Goal: Transaction & Acquisition: Purchase product/service

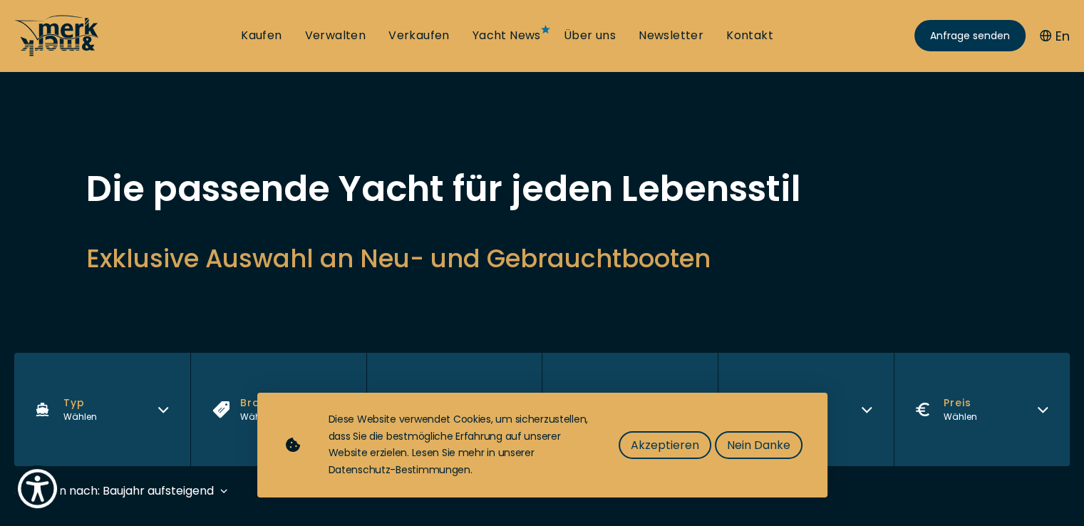
click at [74, 33] on icon at bounding box center [57, 35] width 86 height 43
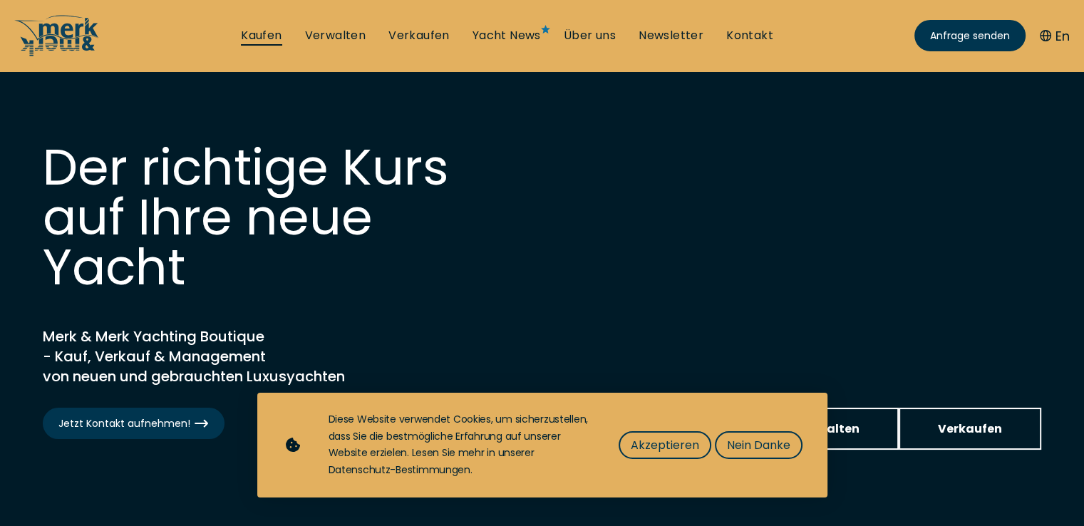
click at [254, 37] on link "Kaufen" at bounding box center [261, 36] width 41 height 16
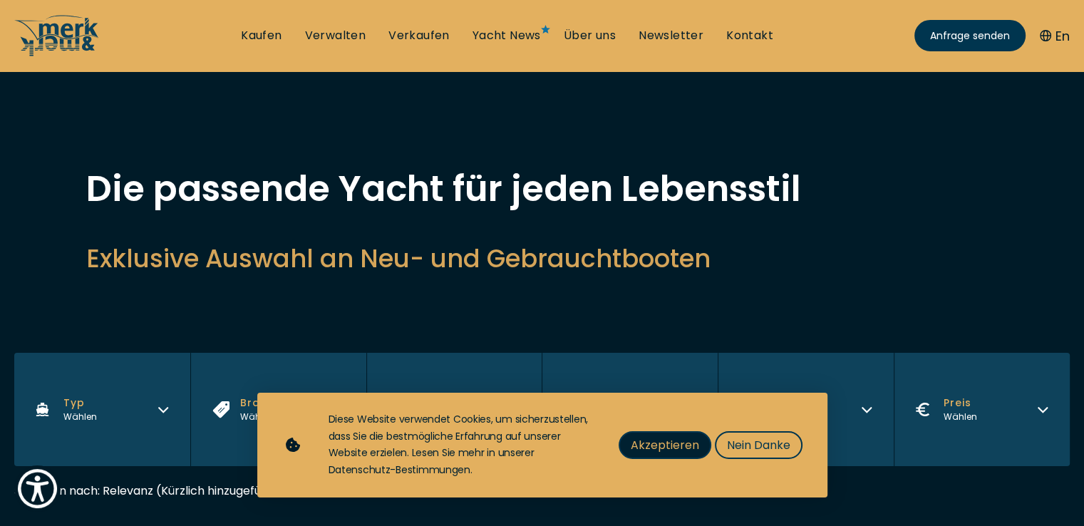
click at [681, 441] on span "Akzeptieren" at bounding box center [665, 445] width 68 height 18
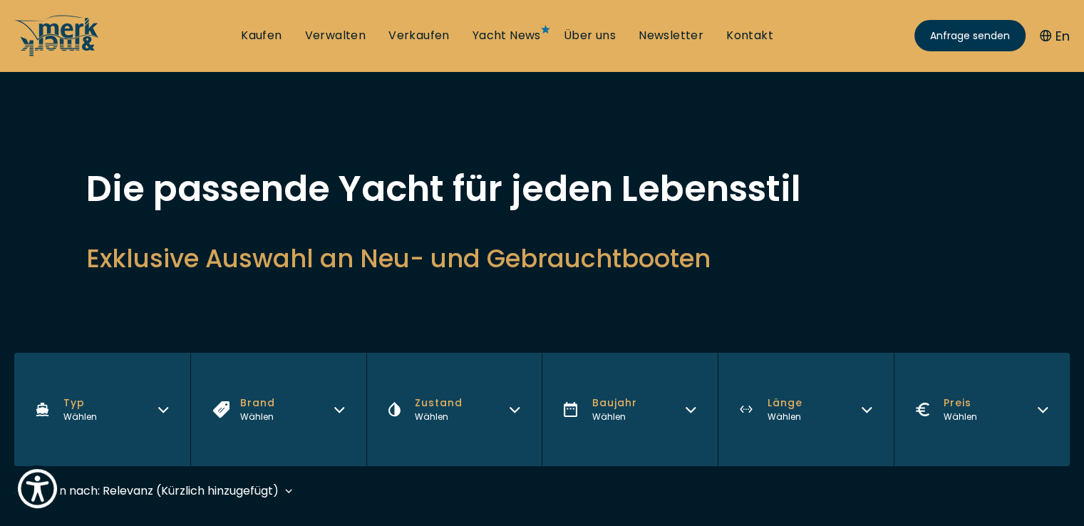
click at [172, 411] on button "Typ Wählen" at bounding box center [102, 409] width 176 height 113
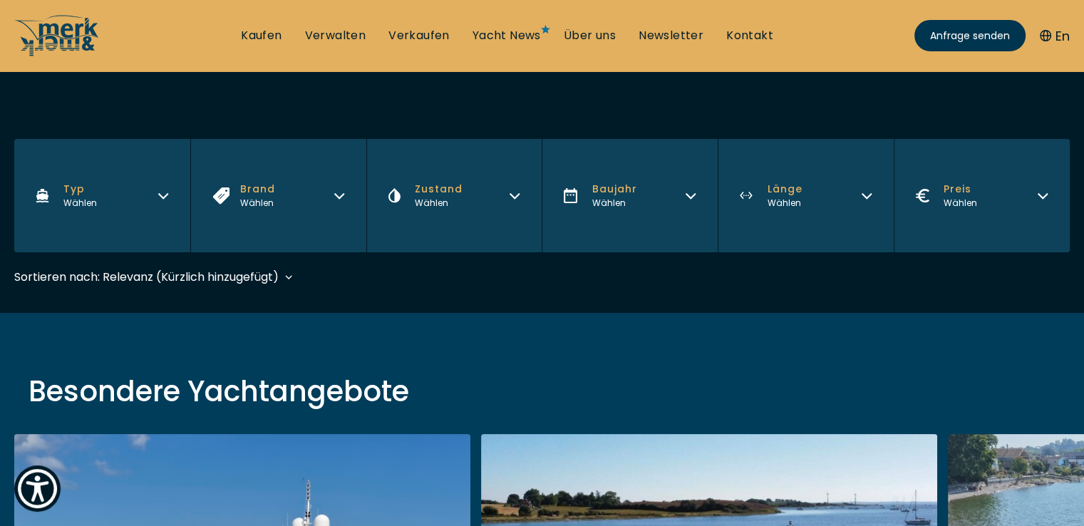
scroll to position [235, 0]
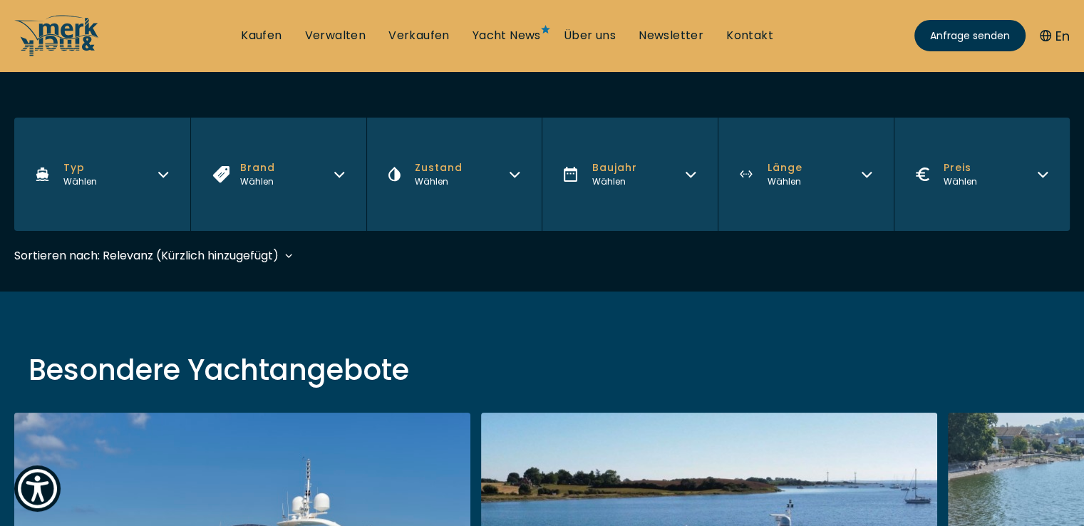
click at [174, 152] on button "Typ Wählen" at bounding box center [102, 174] width 176 height 113
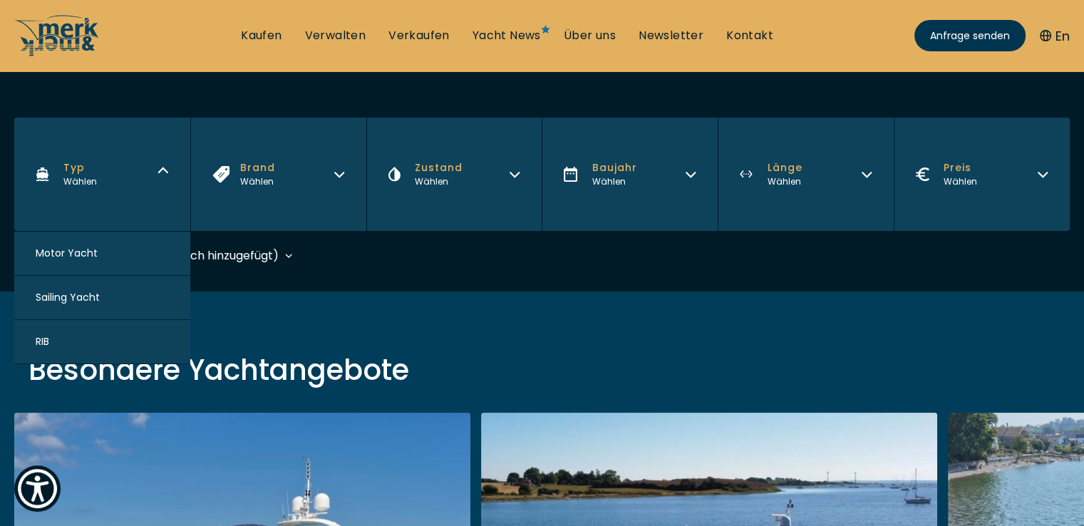
click at [69, 253] on span "Motor Yacht" at bounding box center [67, 253] width 62 height 15
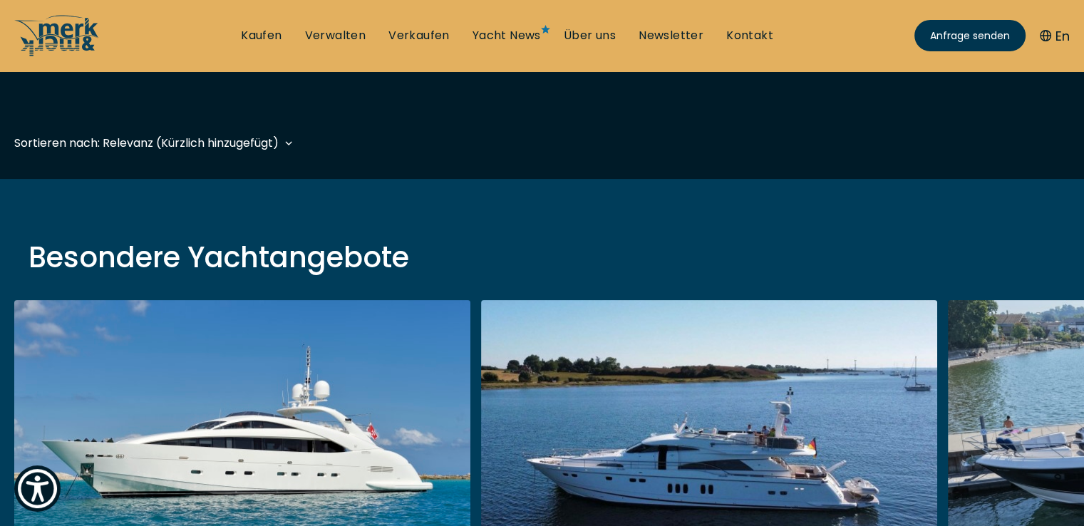
scroll to position [353, 0]
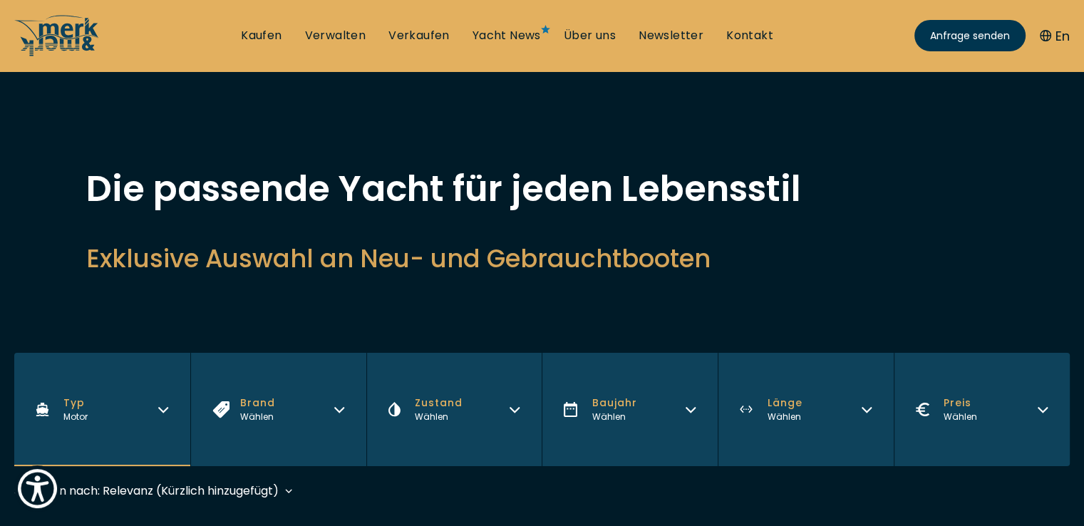
click at [239, 391] on button "Brand Wählen" at bounding box center [278, 409] width 176 height 113
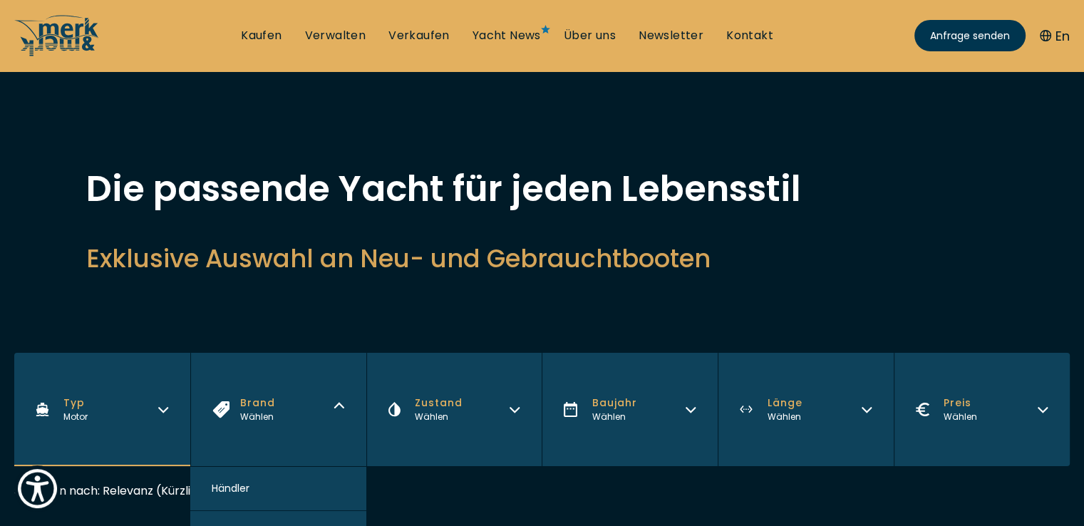
click at [239, 391] on button "Brand Wählen" at bounding box center [278, 409] width 176 height 113
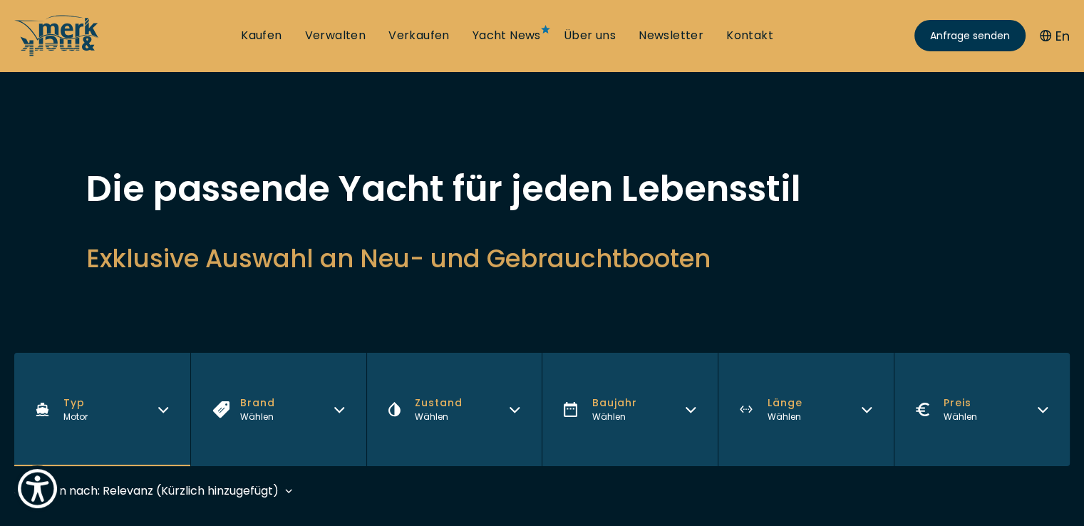
click at [451, 396] on span "Zustand" at bounding box center [439, 403] width 48 height 15
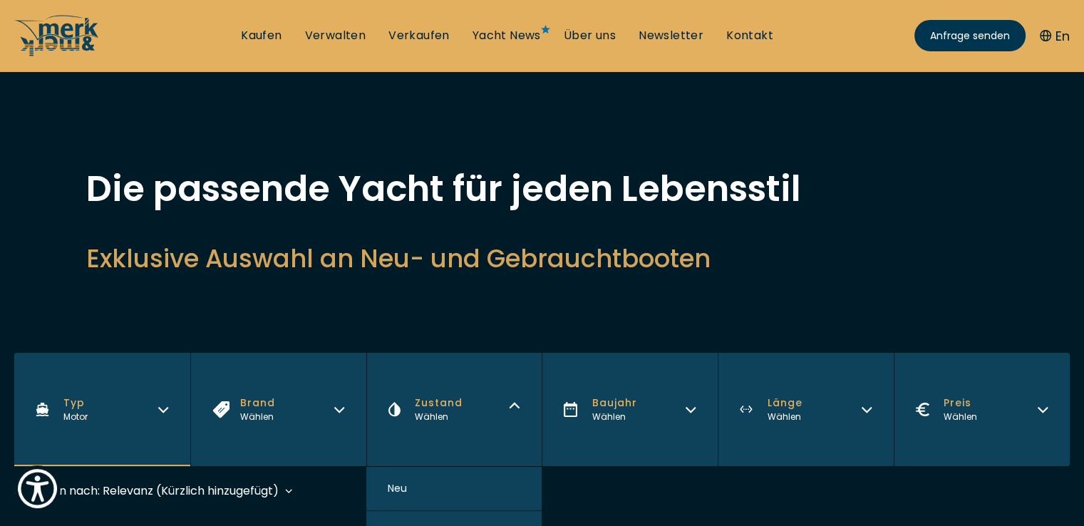
click at [509, 408] on icon "button" at bounding box center [514, 407] width 11 height 11
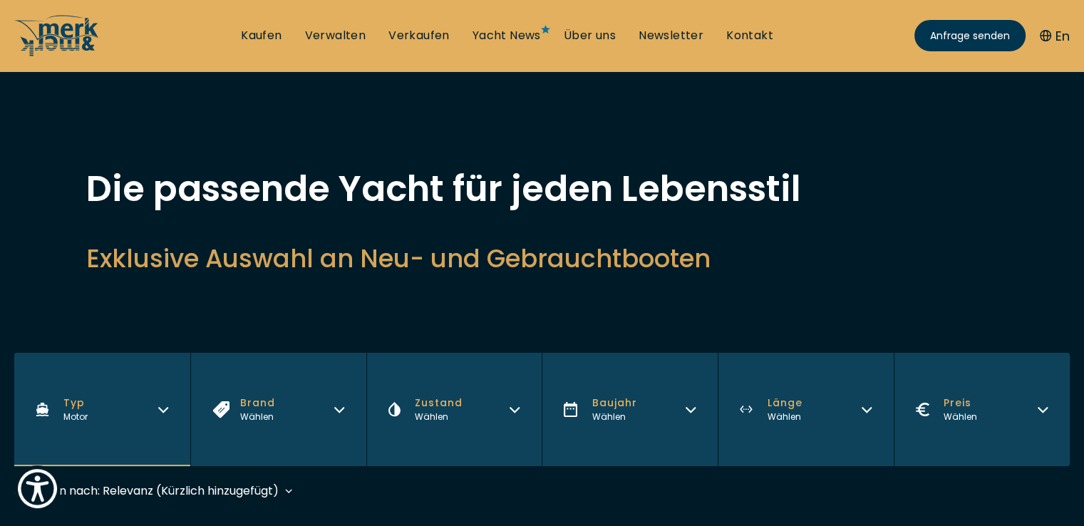
click at [637, 400] on button "Baujahr Wählen" at bounding box center [630, 409] width 176 height 113
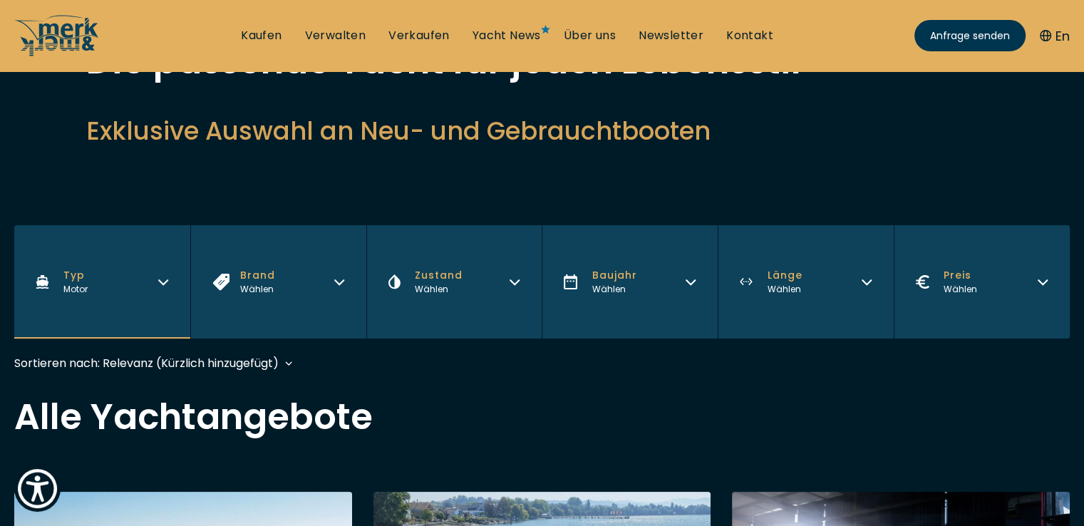
scroll to position [146, 0]
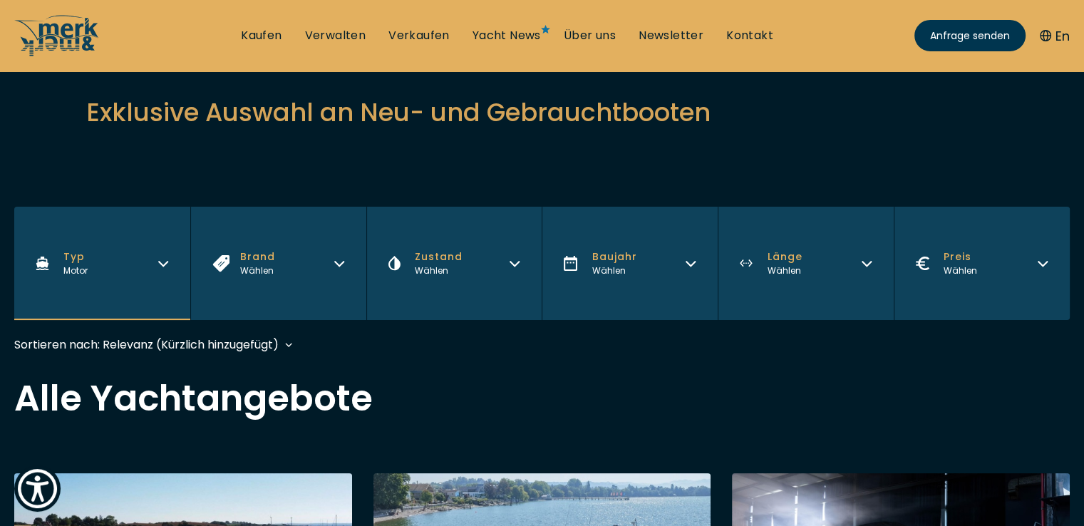
click at [676, 249] on button "Baujahr Wählen" at bounding box center [630, 263] width 176 height 113
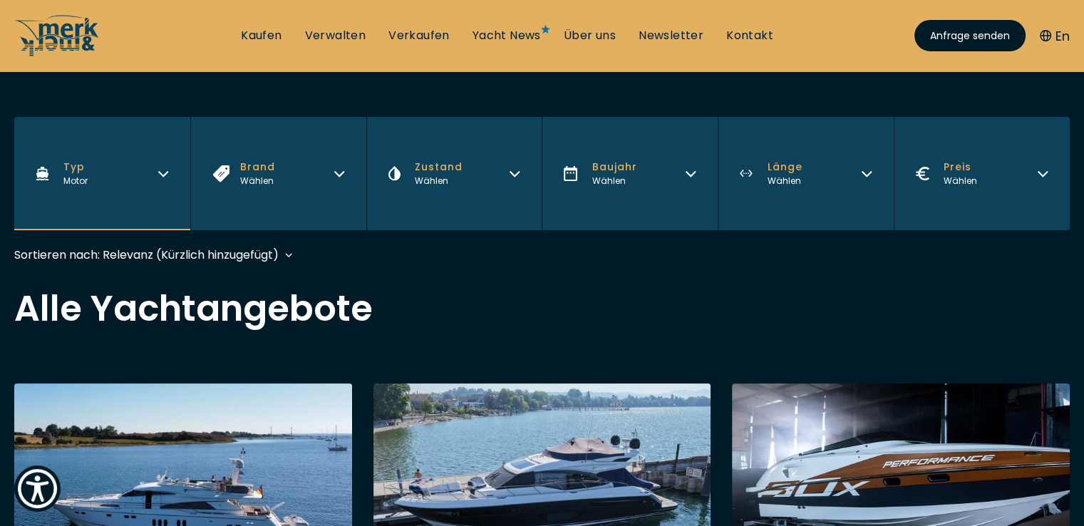
scroll to position [274, 0]
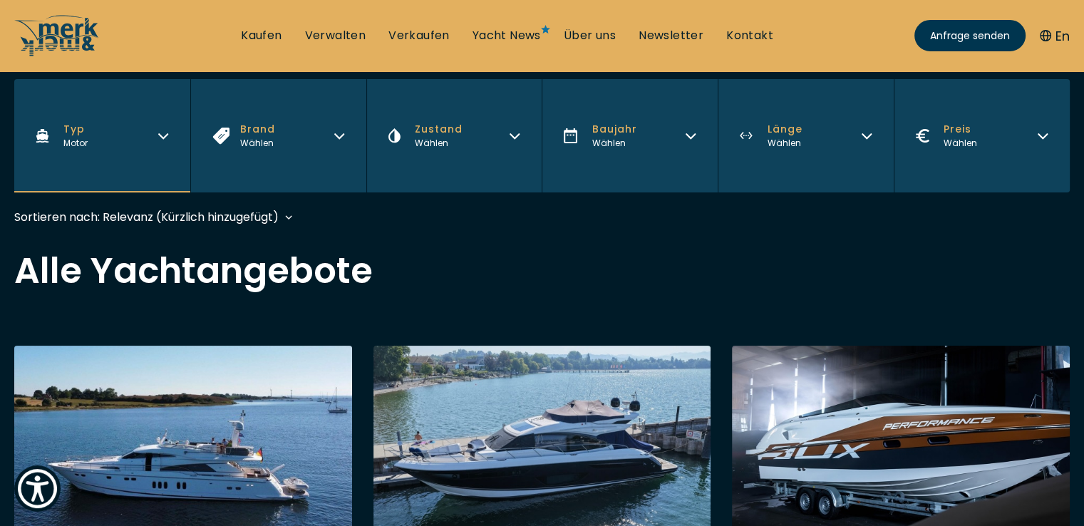
click at [675, 106] on button "Baujahr Wählen" at bounding box center [630, 135] width 176 height 113
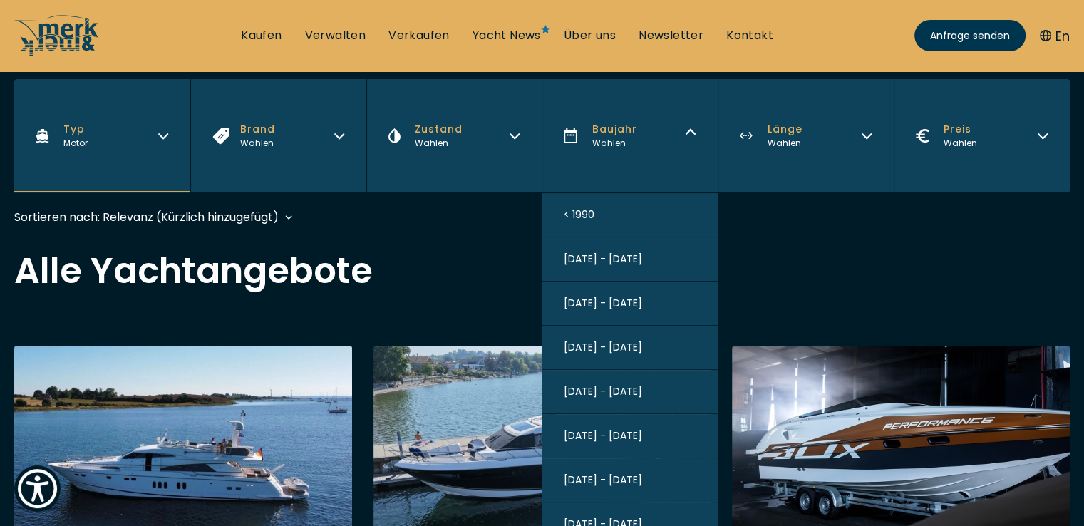
click at [617, 513] on button "[DATE] - [DATE]" at bounding box center [630, 524] width 176 height 44
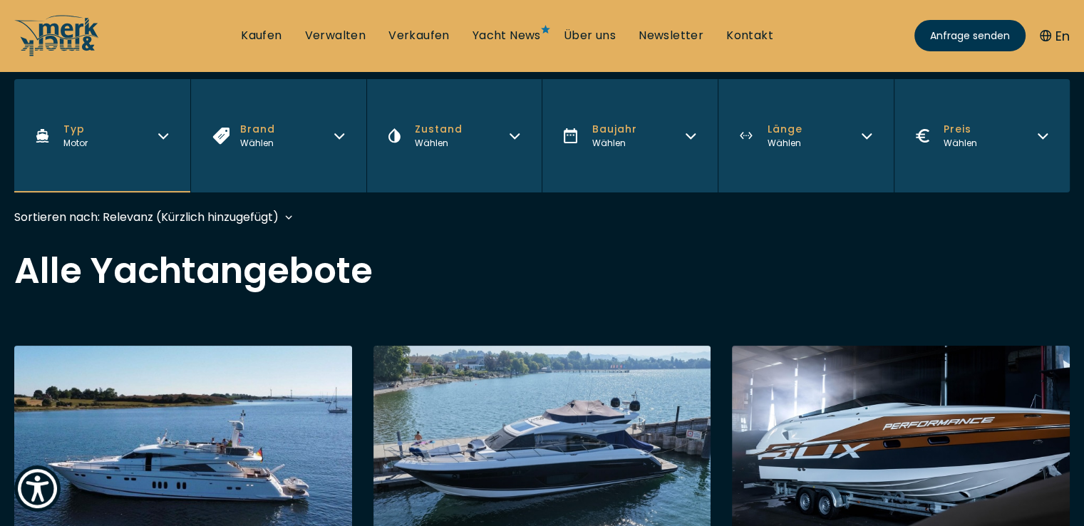
scroll to position [352, 0]
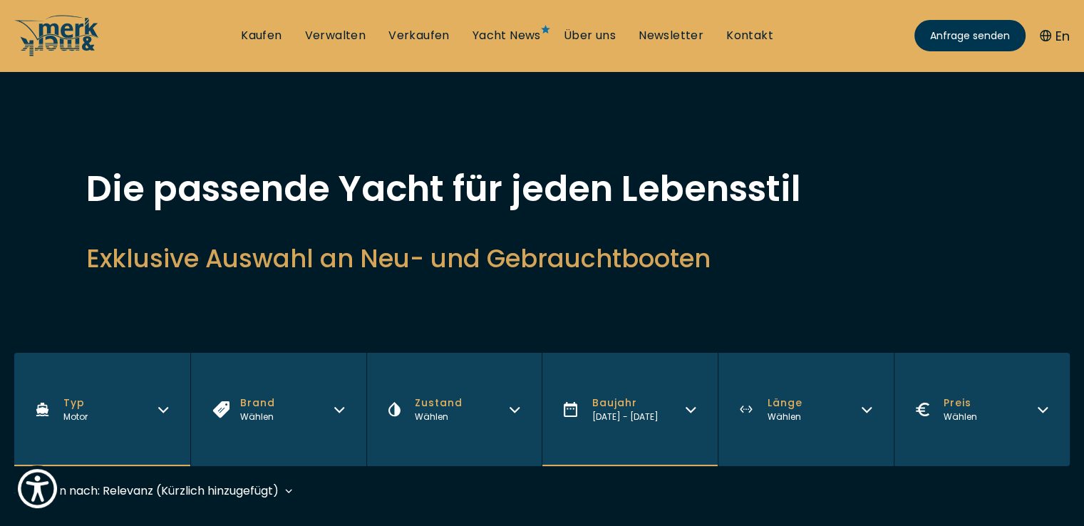
click at [844, 406] on button "Länge Wählen" at bounding box center [806, 409] width 176 height 113
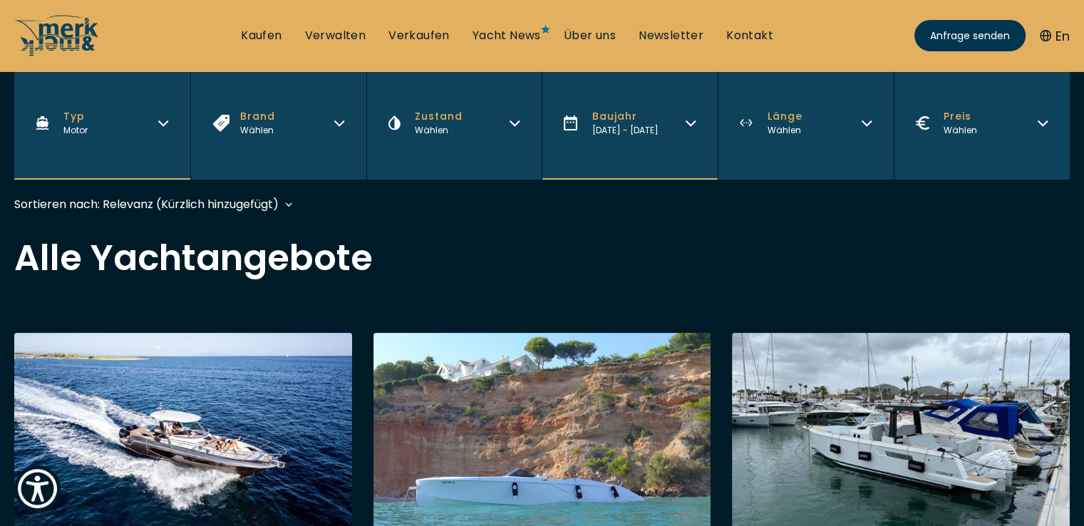
scroll to position [319, 0]
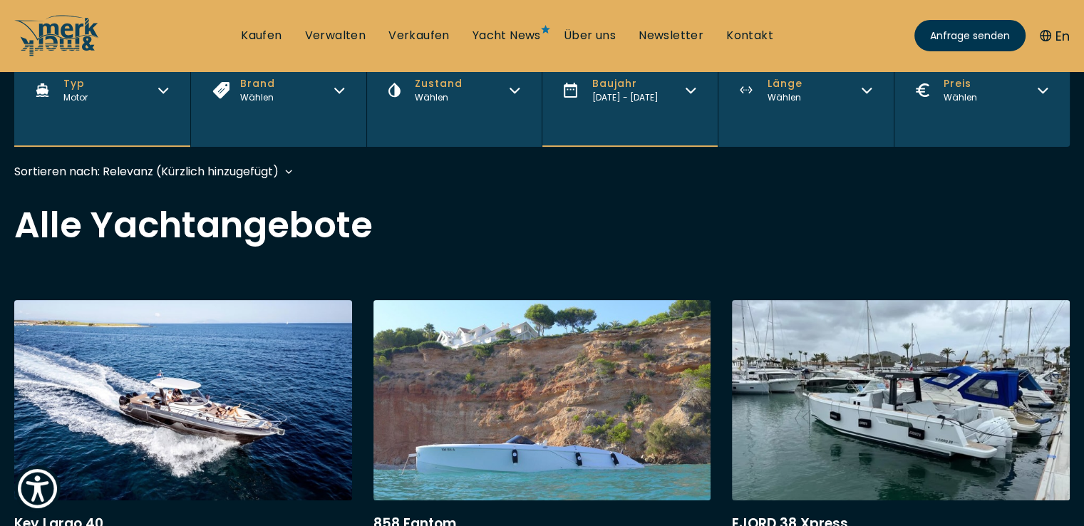
click at [815, 103] on button "Länge Wählen" at bounding box center [806, 89] width 176 height 113
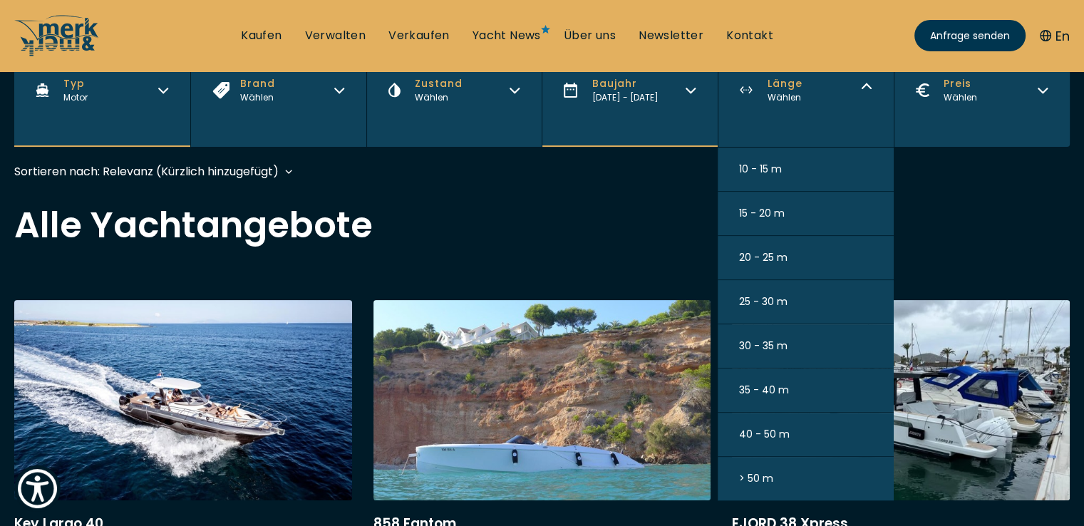
click at [815, 103] on button "Länge Wählen" at bounding box center [806, 89] width 176 height 113
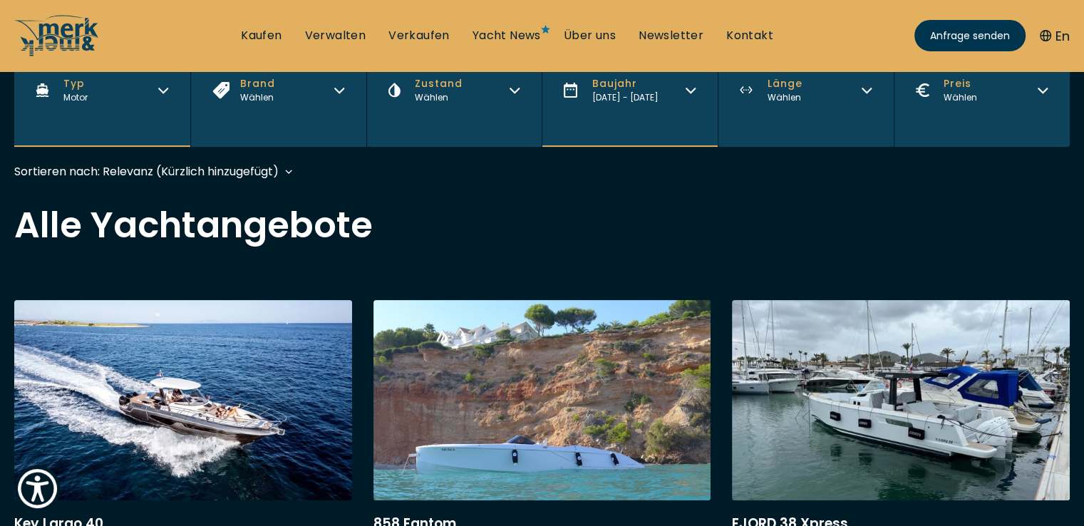
click at [815, 103] on button "Länge Wählen" at bounding box center [806, 89] width 176 height 113
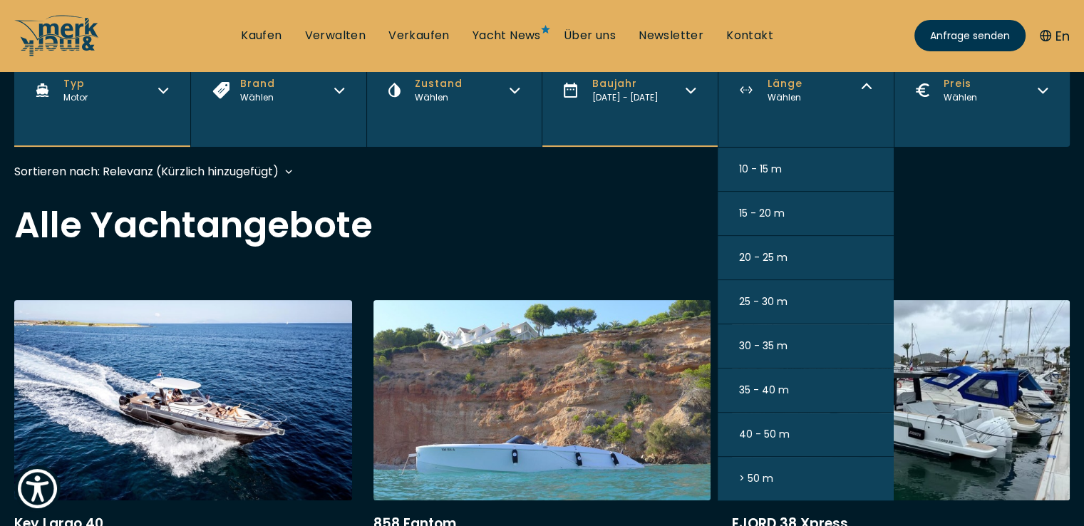
click at [792, 385] on button "35 - 40 m" at bounding box center [806, 390] width 176 height 44
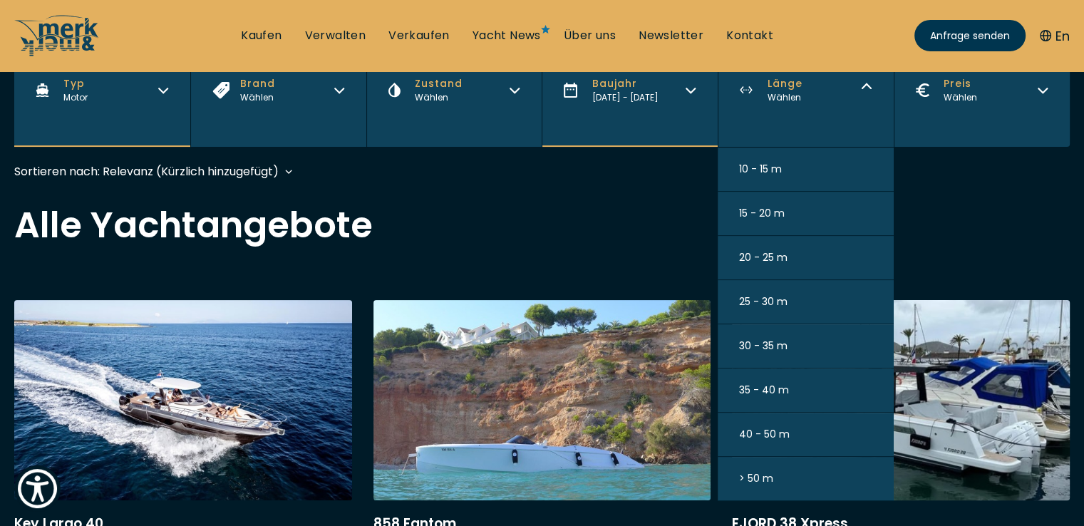
scroll to position [353, 0]
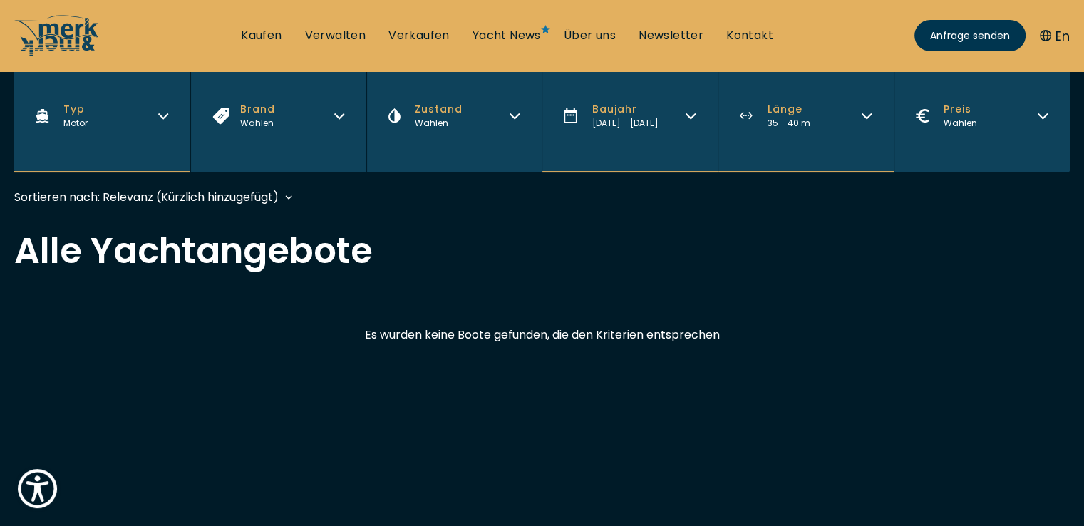
scroll to position [278, 0]
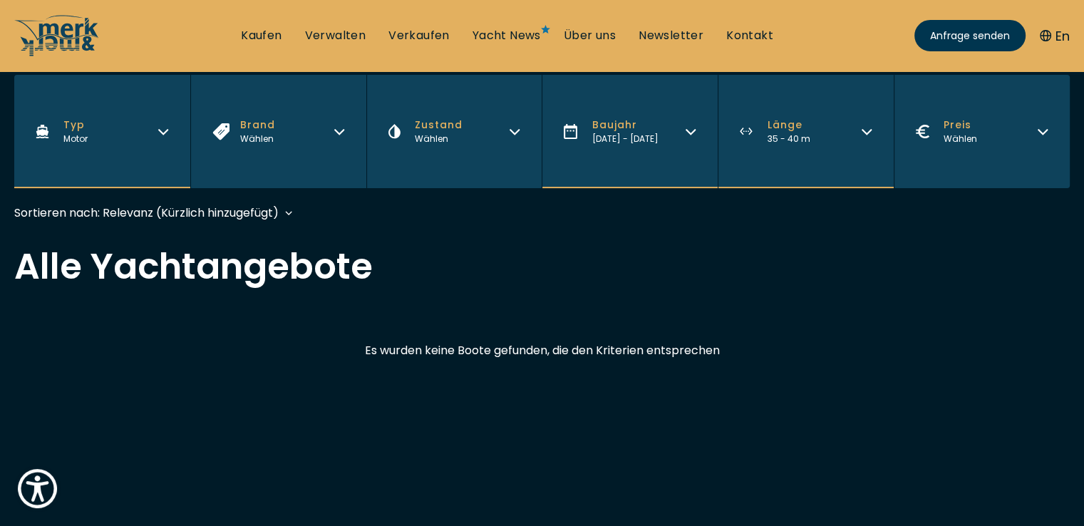
click at [881, 116] on button "Länge 35 - 40 m" at bounding box center [806, 131] width 176 height 113
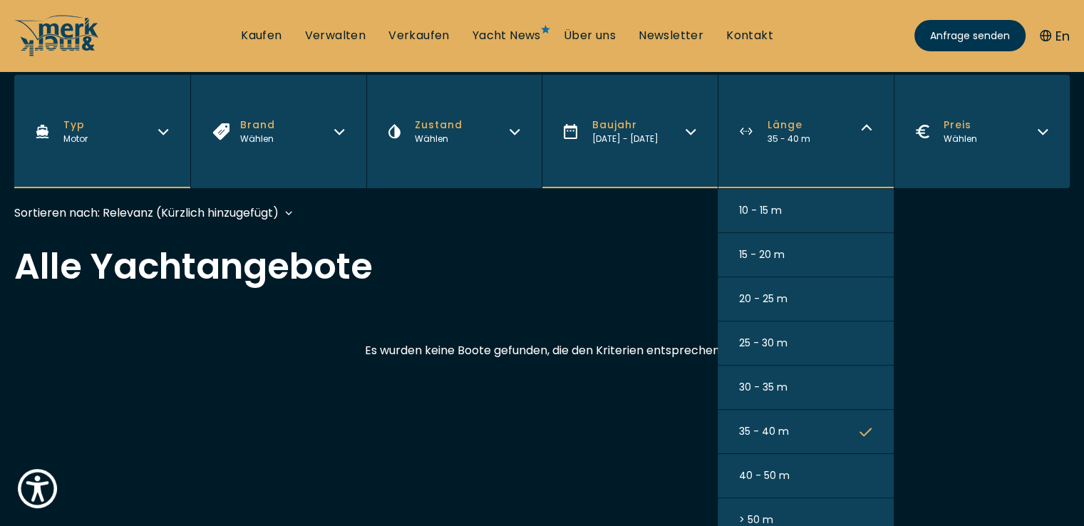
click at [749, 380] on span "30 - 35 m" at bounding box center [763, 387] width 48 height 15
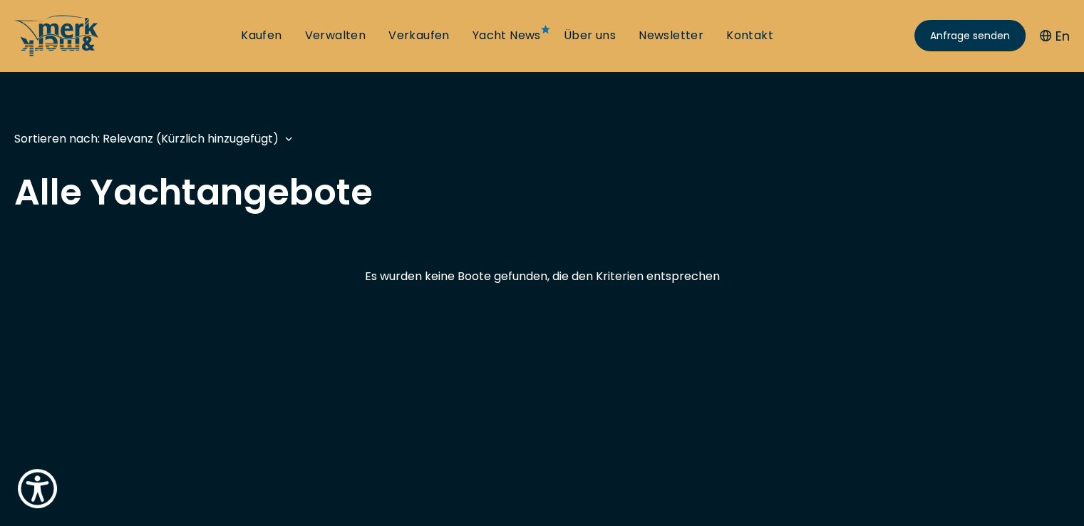
scroll to position [353, 0]
